Goal: Information Seeking & Learning: Learn about a topic

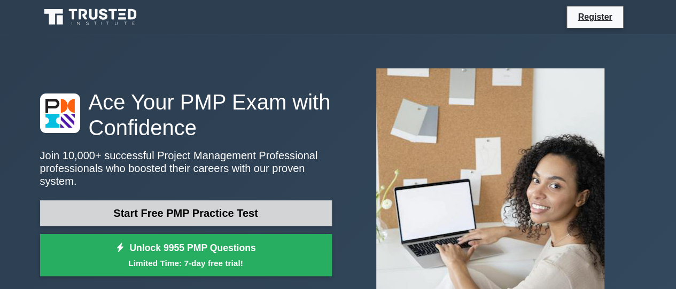
click at [238, 211] on link "Start Free PMP Practice Test" at bounding box center [186, 213] width 292 height 26
